Goal: Understand process/instructions: Learn how to perform a task or action

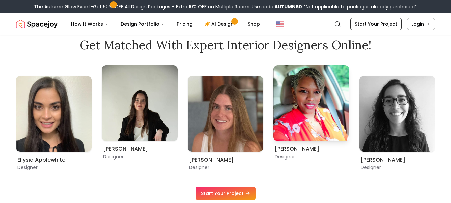
click at [309, 107] on img "11 / 12" at bounding box center [311, 103] width 76 height 76
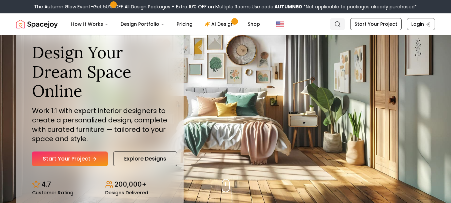
click at [339, 23] on icon "Global" at bounding box center [337, 24] width 7 height 7
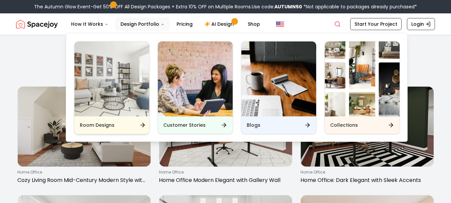
click at [127, 83] on img "Main" at bounding box center [111, 78] width 75 height 75
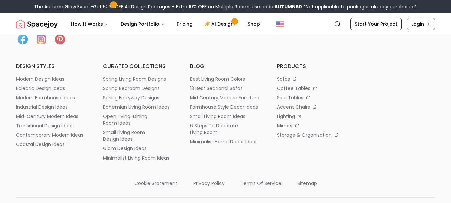
scroll to position [2036, 0]
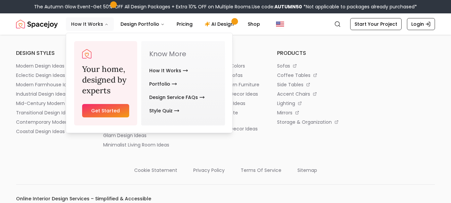
click at [82, 23] on button "How It Works" at bounding box center [90, 23] width 48 height 13
click at [158, 70] on link "How It Works" at bounding box center [168, 70] width 39 height 13
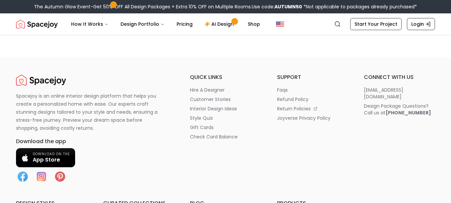
scroll to position [1633, 0]
